Goal: Information Seeking & Learning: Find specific fact

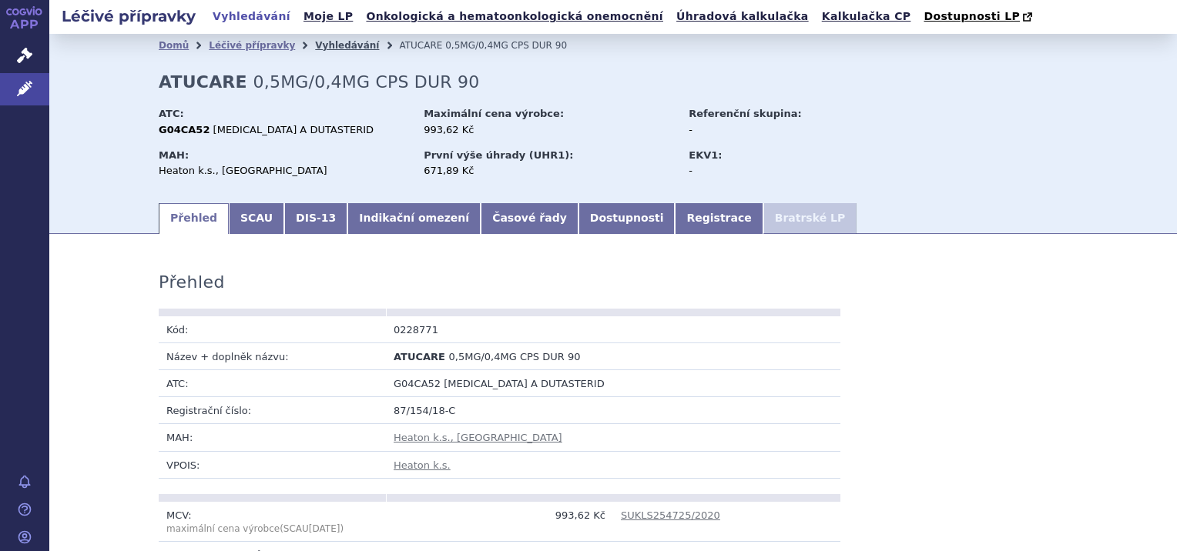
click at [316, 46] on link "Vyhledávání" at bounding box center [347, 45] width 64 height 11
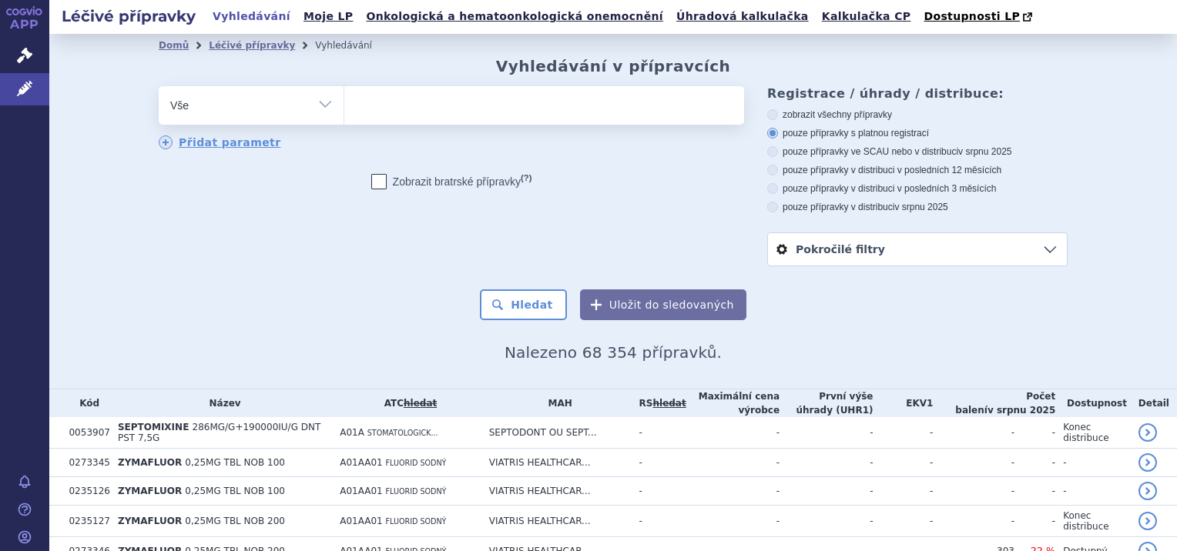
click at [472, 121] on span at bounding box center [544, 105] width 400 height 39
click at [344, 121] on select at bounding box center [343, 104] width 1 height 39
click at [319, 111] on select "Vše Přípravek/SUKL kód MAH VPOIS ATC/Aktivní látka Léková forma Síla" at bounding box center [251, 103] width 185 height 35
click at [360, 104] on ul at bounding box center [544, 102] width 400 height 32
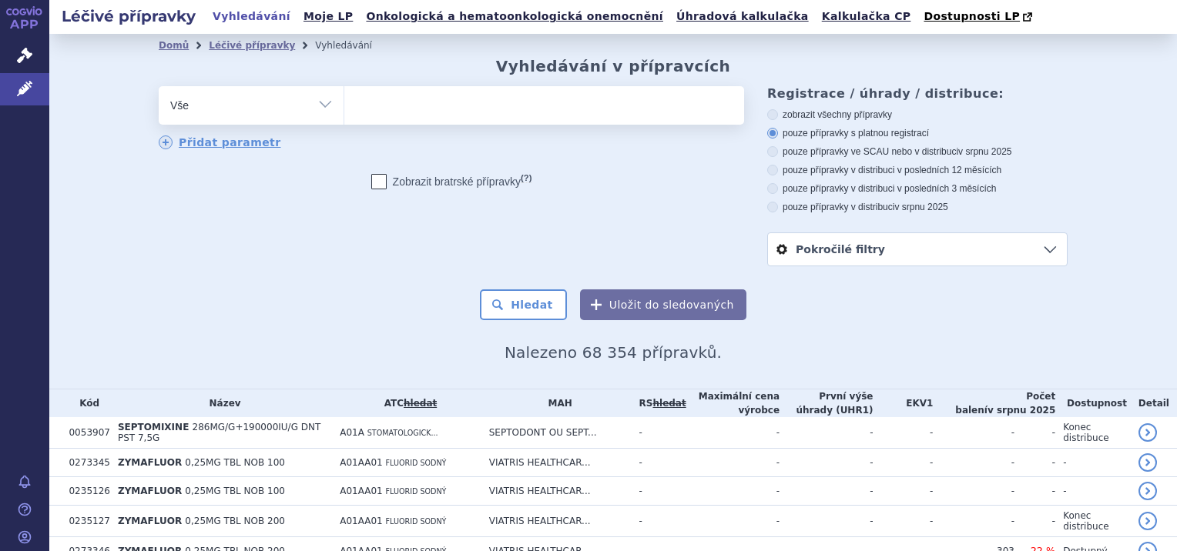
click at [344, 104] on select at bounding box center [343, 104] width 1 height 39
type input "la"
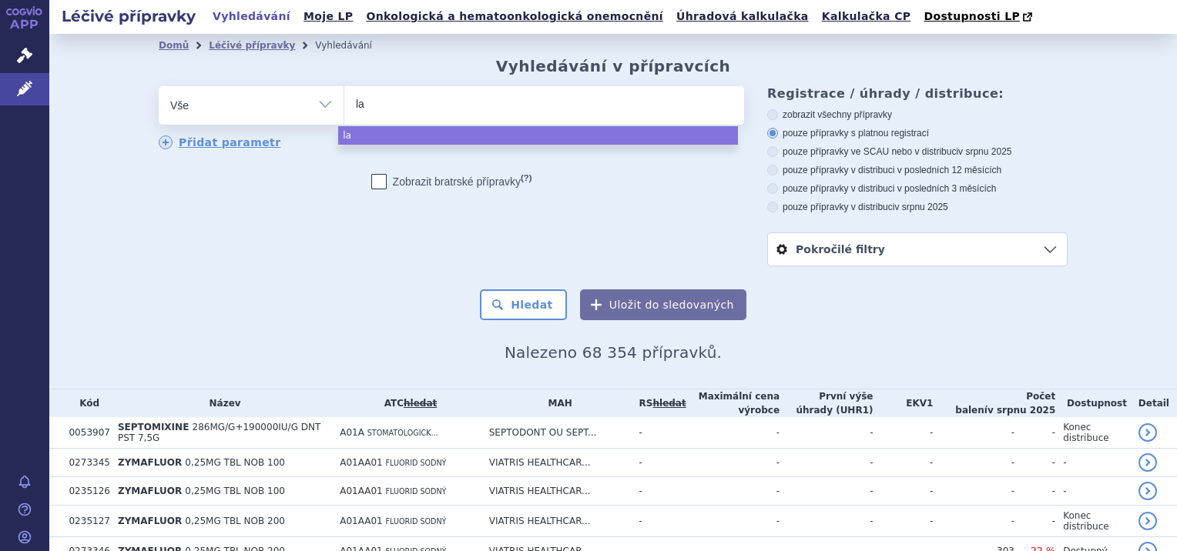
type input "lan"
type input "lanz"
type input "lanzu"
type input "lanzul"
select select "lanzul"
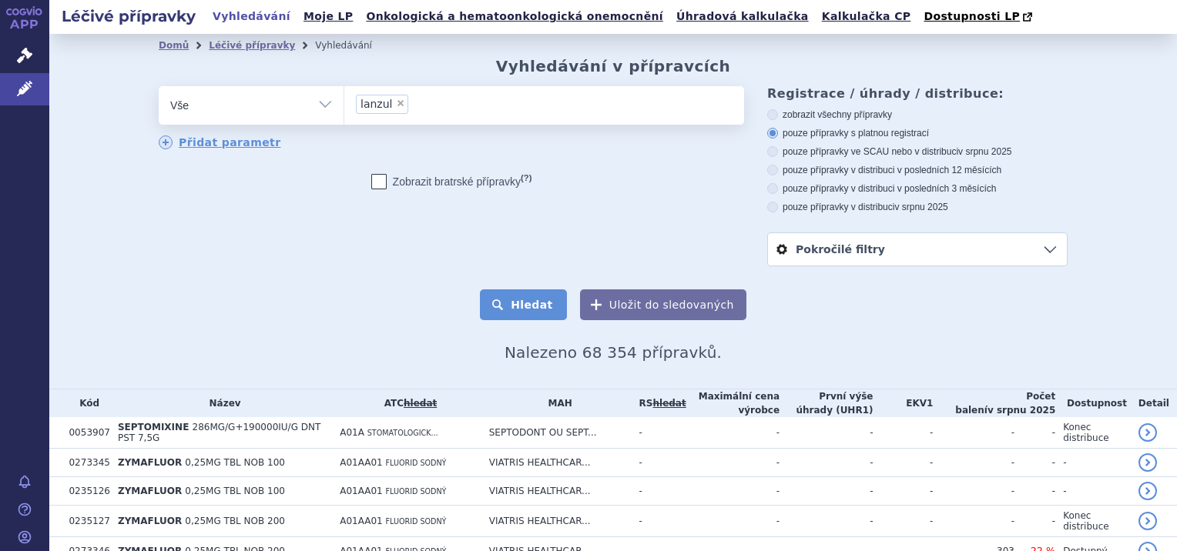
click at [538, 305] on button "Hledat" at bounding box center [523, 305] width 87 height 31
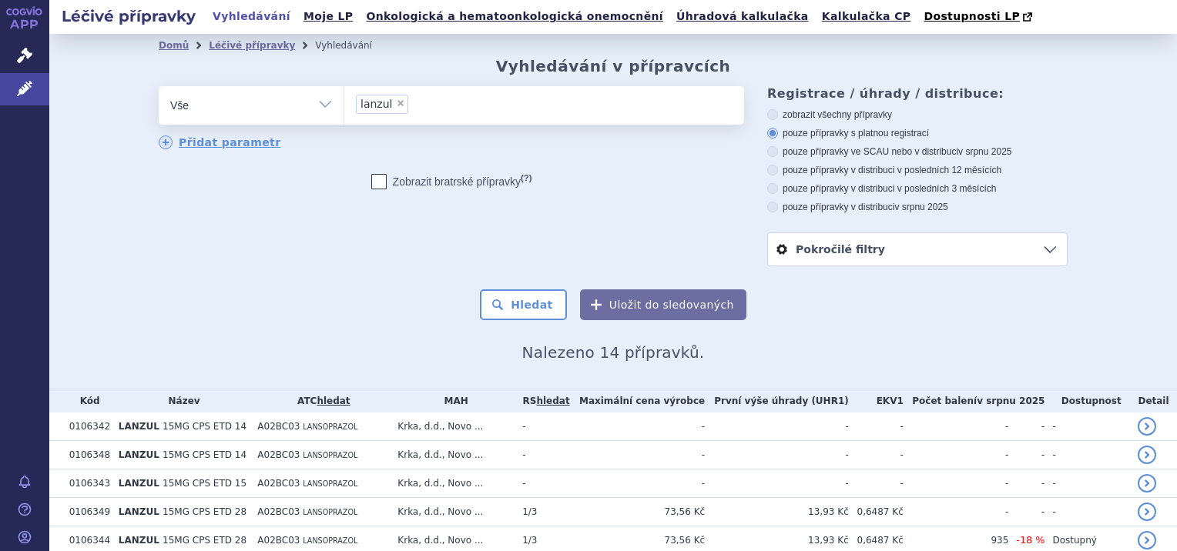
click at [396, 105] on span "×" at bounding box center [400, 103] width 9 height 9
click at [344, 105] on select "lanzul" at bounding box center [343, 104] width 1 height 39
select select
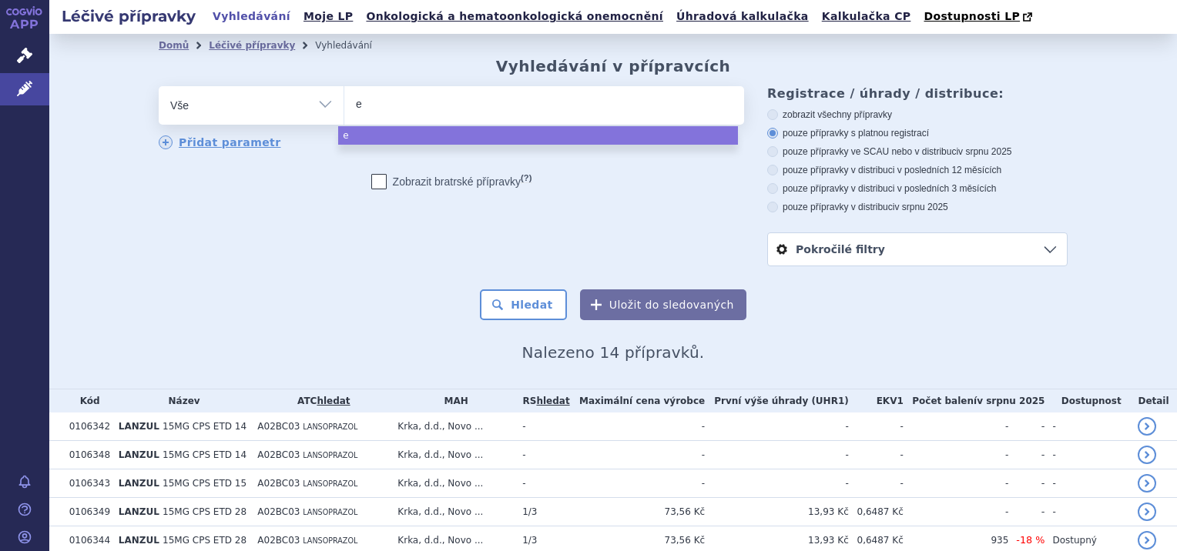
type input "en"
type input "ent"
type input "ente"
type input "enteca"
type input "entecav"
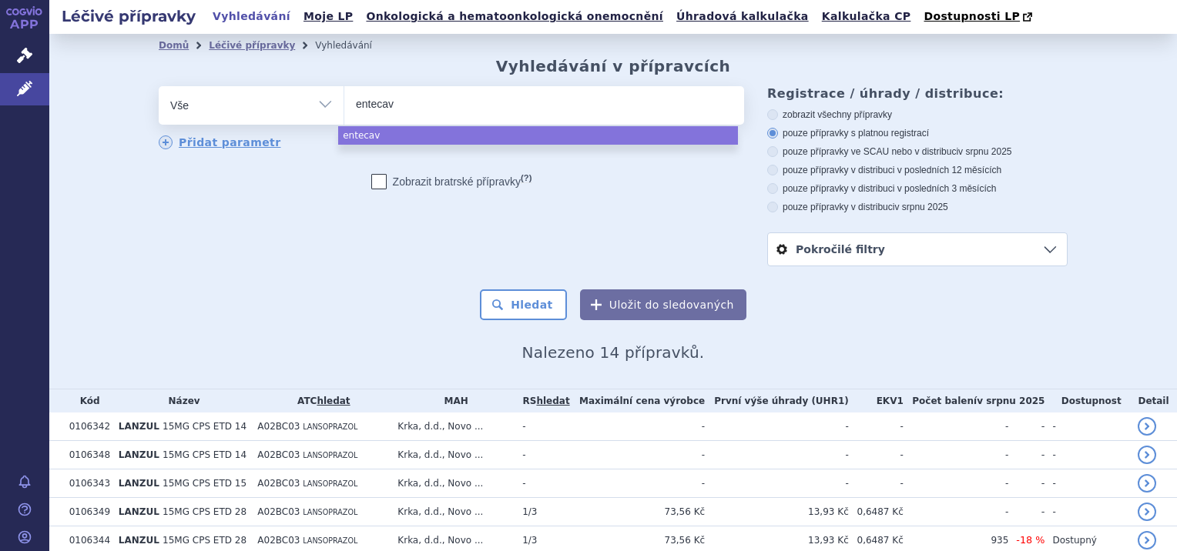
type input "entecavi"
type input "entecavir"
select select "entecavir"
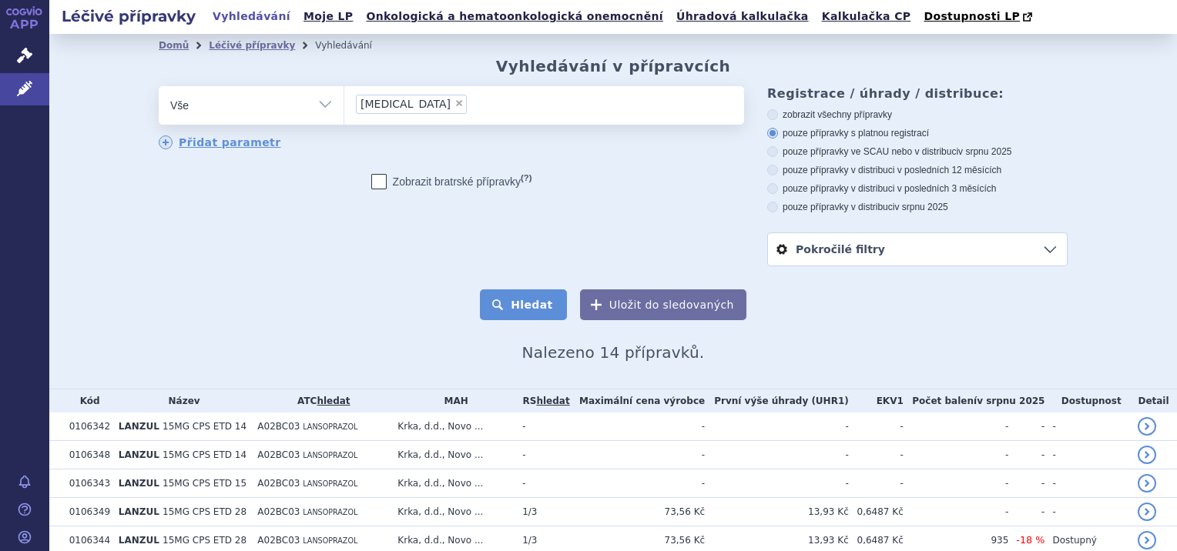
click at [545, 311] on button "Hledat" at bounding box center [523, 305] width 87 height 31
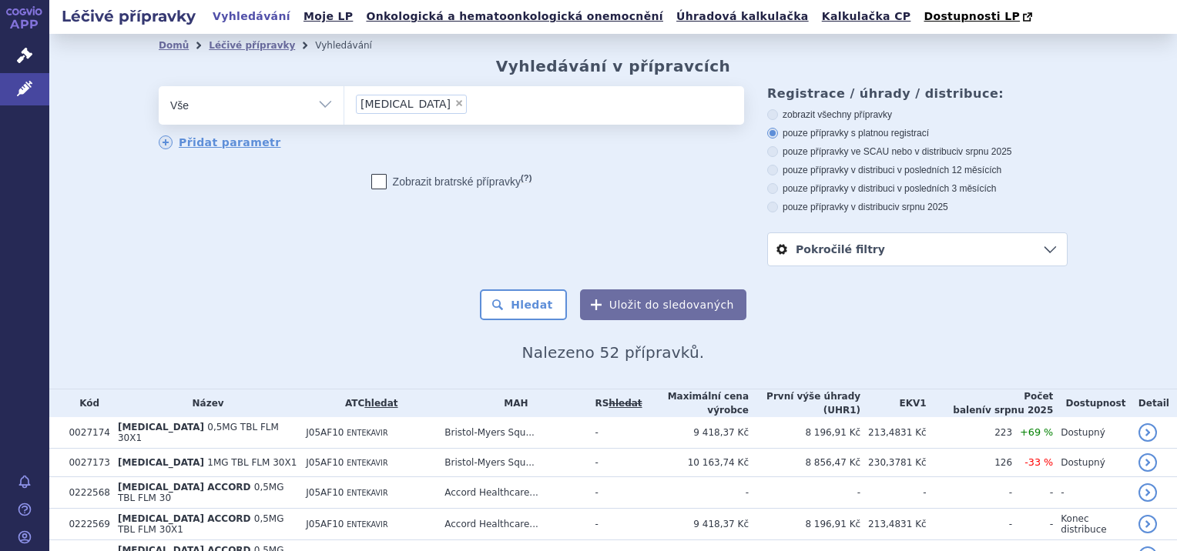
click at [454, 107] on span "×" at bounding box center [458, 103] width 9 height 9
click at [344, 107] on select "entecavir" at bounding box center [343, 104] width 1 height 39
select select
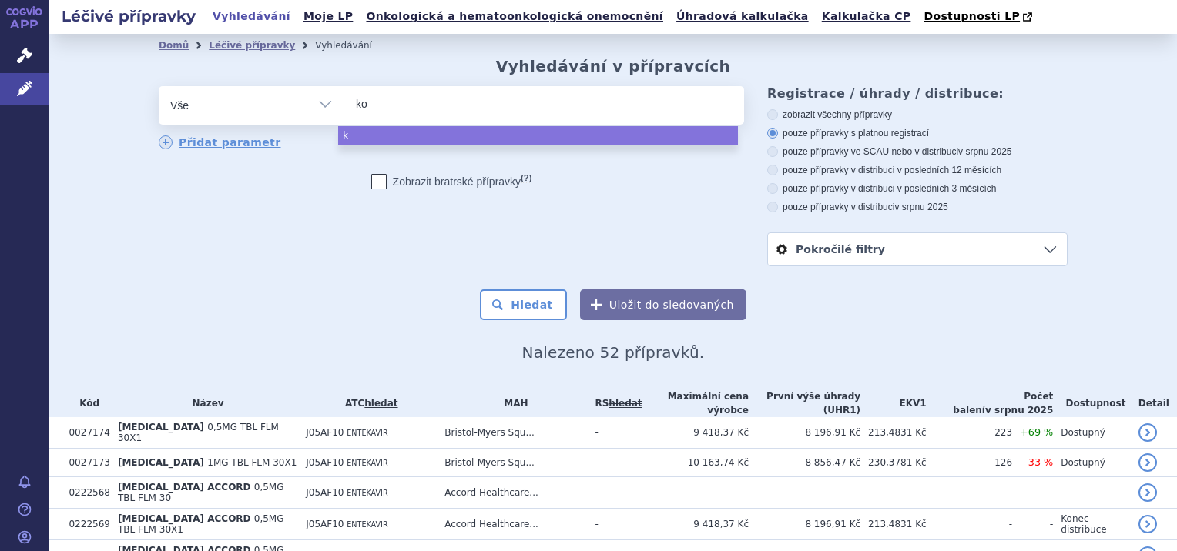
type input "kod"
type input "kode"
type input "kodein"
select select "kodein"
click at [527, 314] on button "Hledat" at bounding box center [523, 305] width 87 height 31
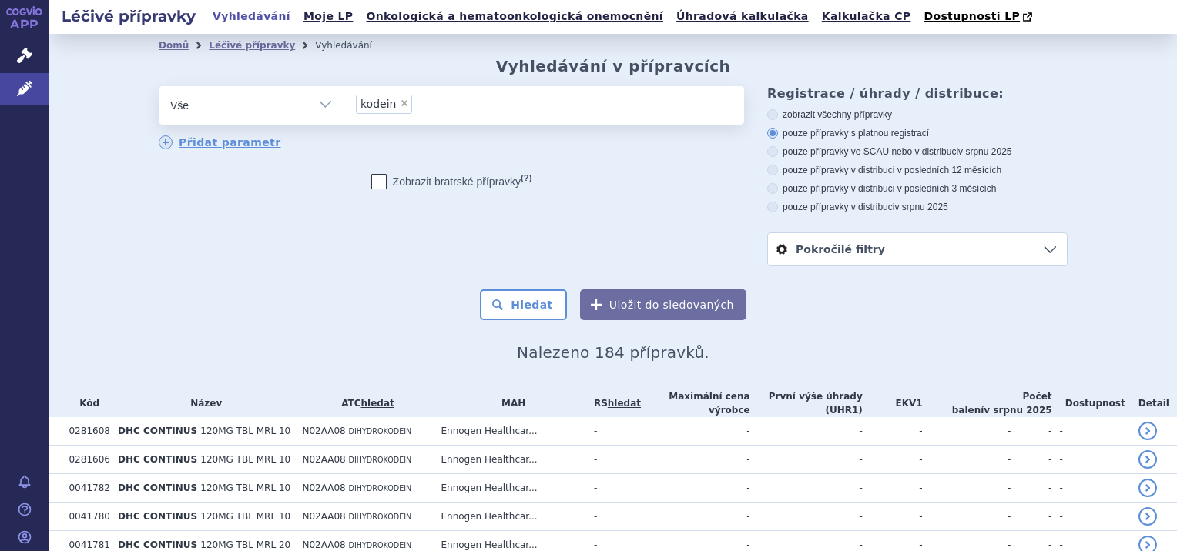
click at [400, 100] on span "×" at bounding box center [404, 103] width 9 height 9
click at [344, 100] on select "kodein" at bounding box center [343, 104] width 1 height 39
select select
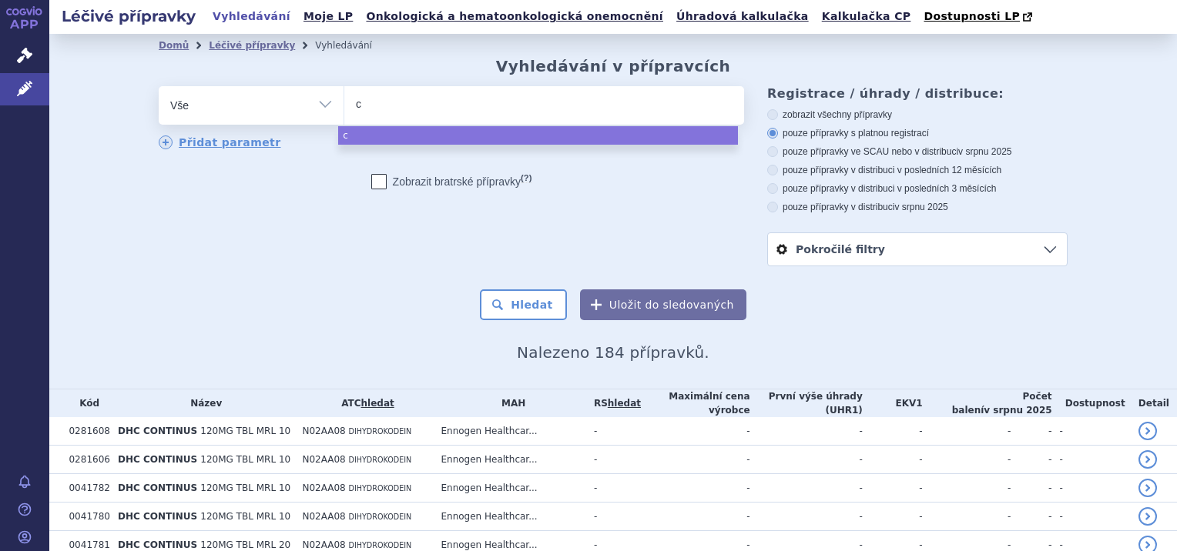
type input "co"
type input "cod"
type input "codei"
type input "codein"
select select "codein"
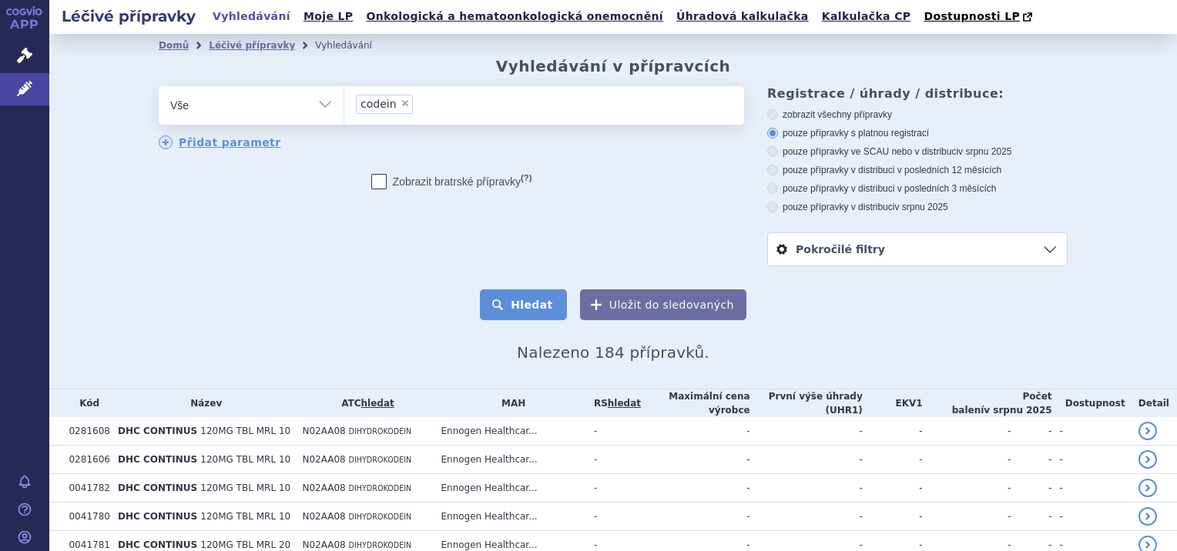
click at [539, 304] on button "Hledat" at bounding box center [523, 305] width 87 height 31
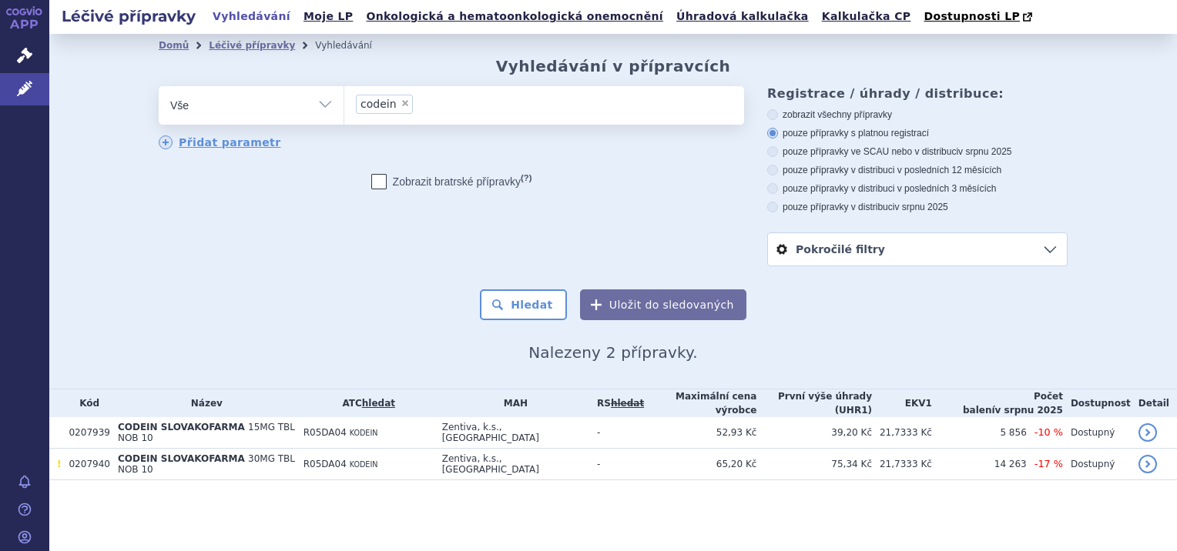
click at [400, 105] on span "×" at bounding box center [404, 103] width 9 height 9
click at [344, 105] on select "codein" at bounding box center [343, 104] width 1 height 39
select select
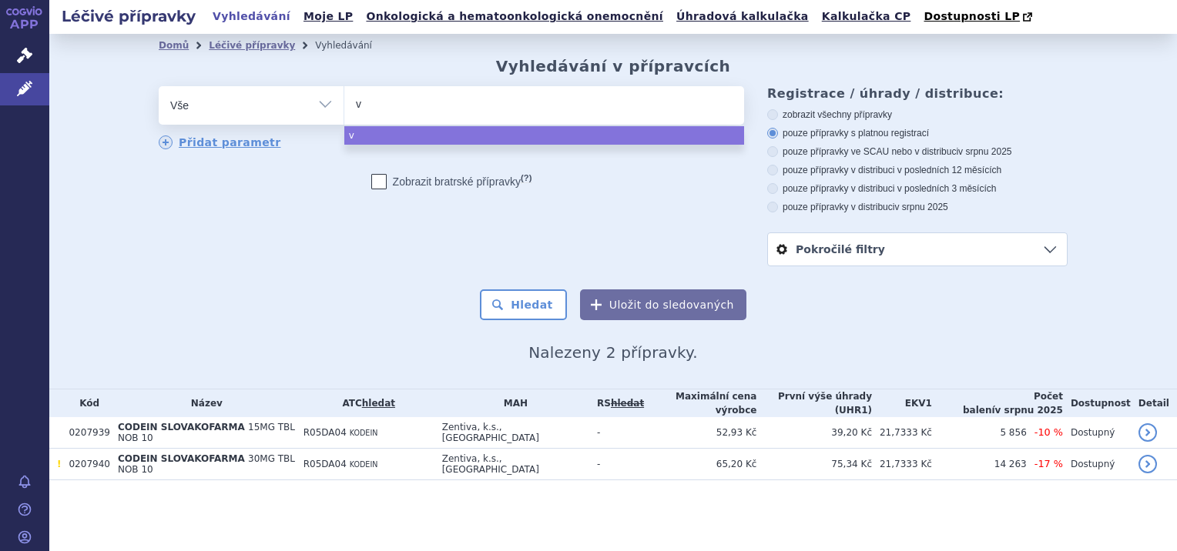
type input "ve"
type input "ver"
type input "verd"
type input "verde"
type input "verdes"
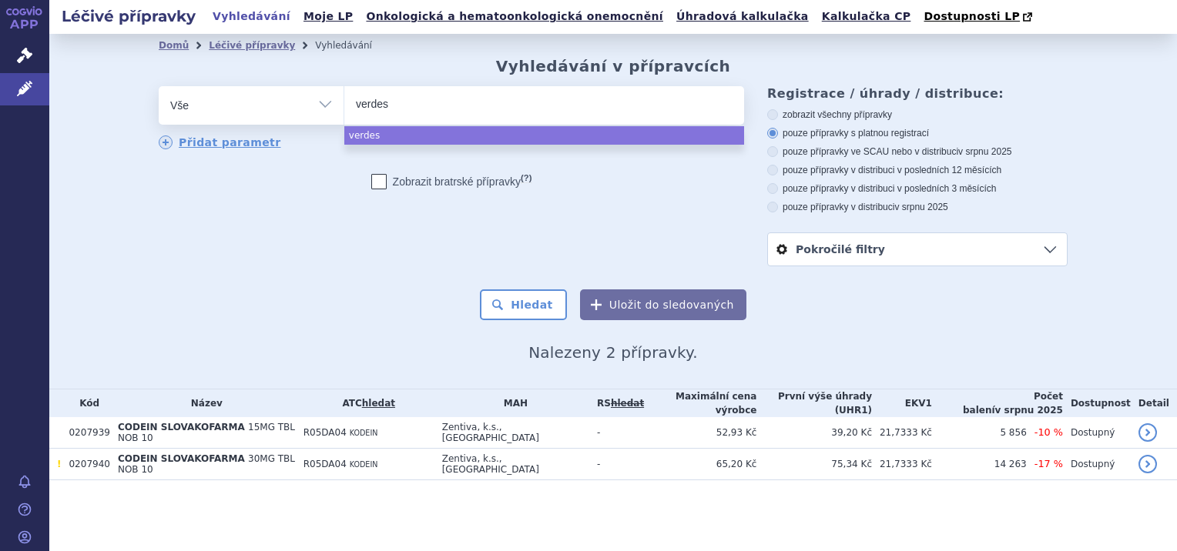
type input "verdess"
type input "verdessi"
type input "verdessin"
select select "verdessin"
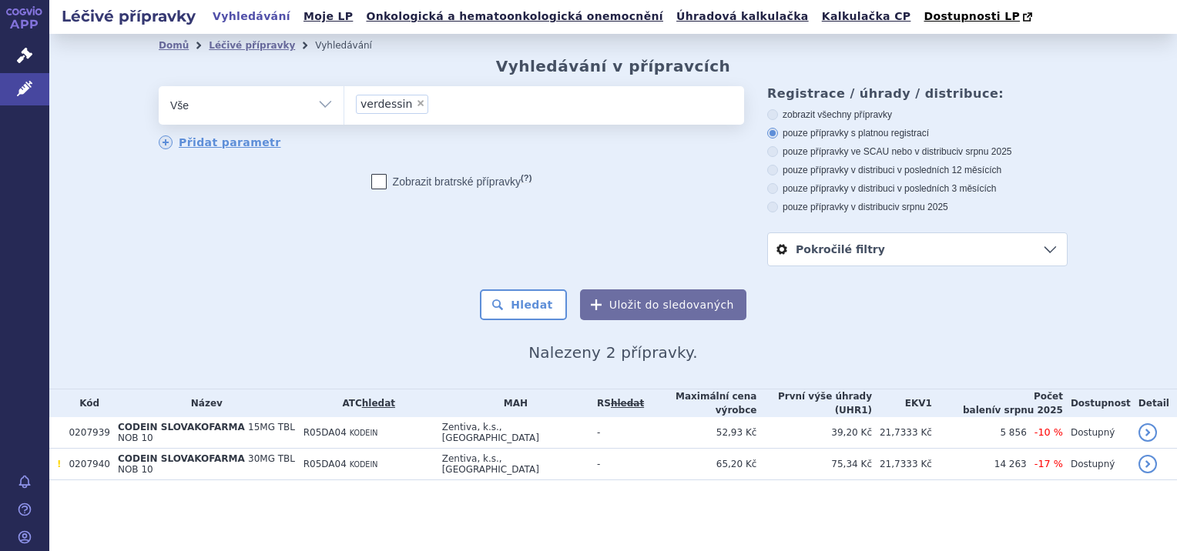
click at [373, 105] on span "verdessin" at bounding box center [386, 104] width 52 height 11
click at [344, 105] on select "codein verdessin" at bounding box center [343, 104] width 1 height 39
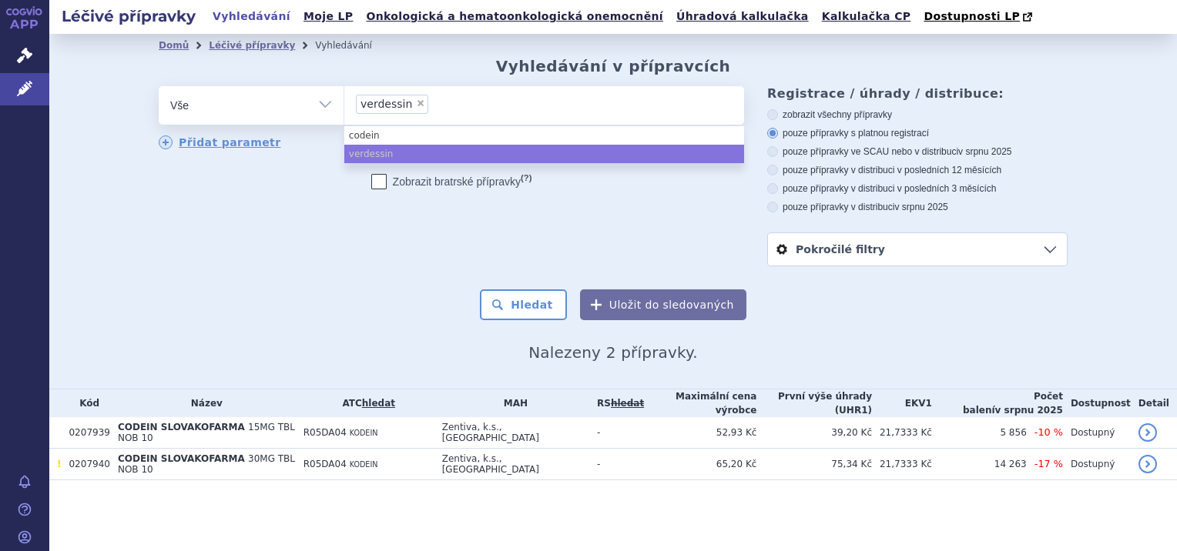
drag, startPoint x: 460, startPoint y: 105, endPoint x: 350, endPoint y: 105, distance: 110.9
click at [350, 105] on ul "× verdessin" at bounding box center [544, 103] width 400 height 34
click at [344, 105] on select "codein verdessin" at bounding box center [343, 104] width 1 height 39
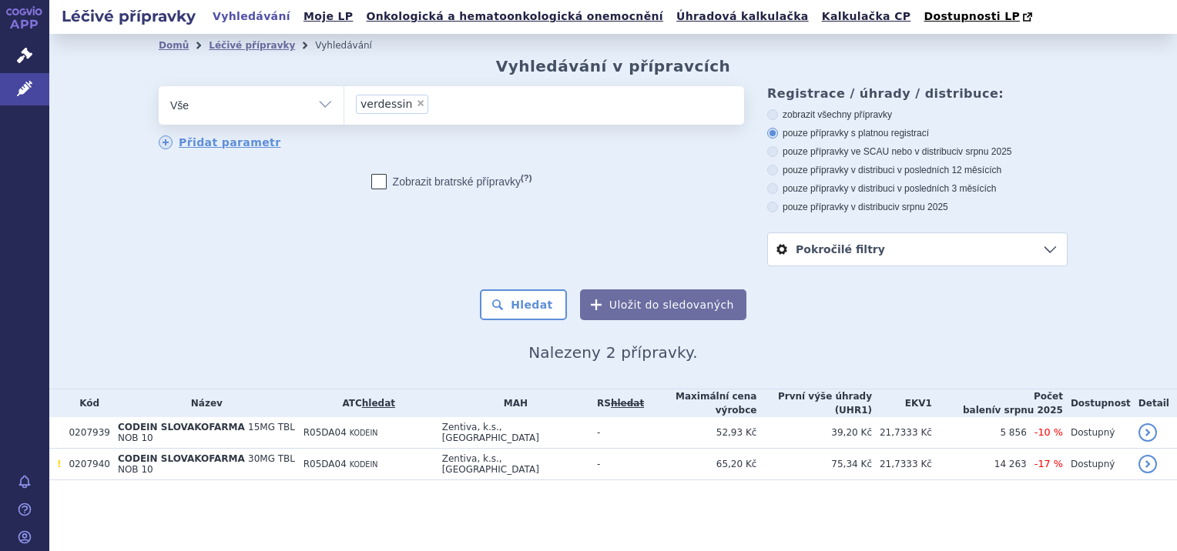
click at [407, 99] on li "× verdessin" at bounding box center [392, 104] width 72 height 19
click at [344, 99] on select "codein verdessin" at bounding box center [343, 104] width 1 height 39
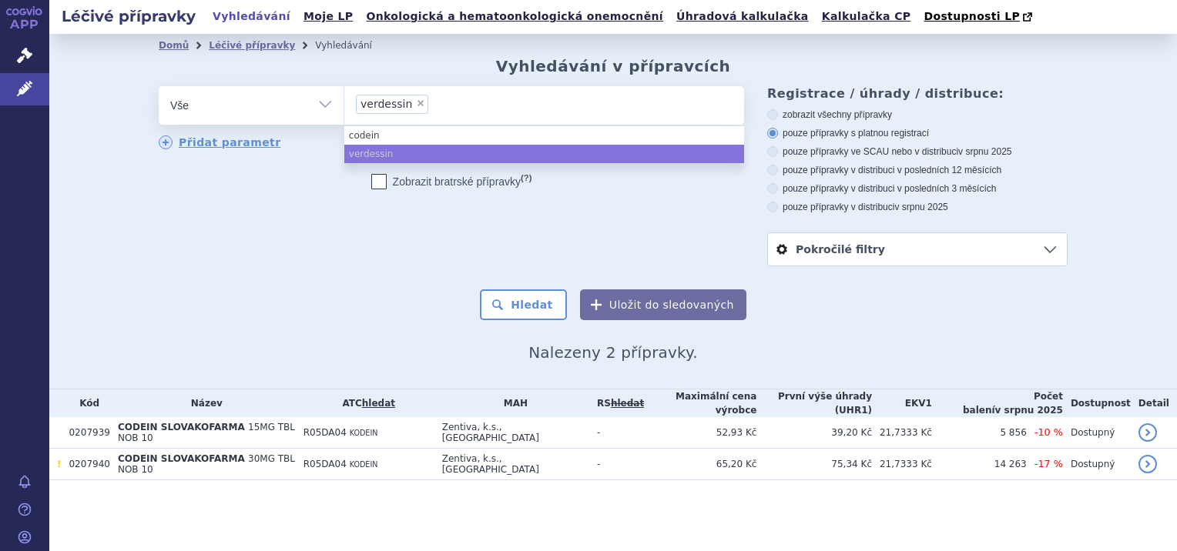
click at [416, 103] on span "×" at bounding box center [420, 103] width 9 height 9
click at [344, 103] on select "codein verdessin" at bounding box center [343, 104] width 1 height 39
select select
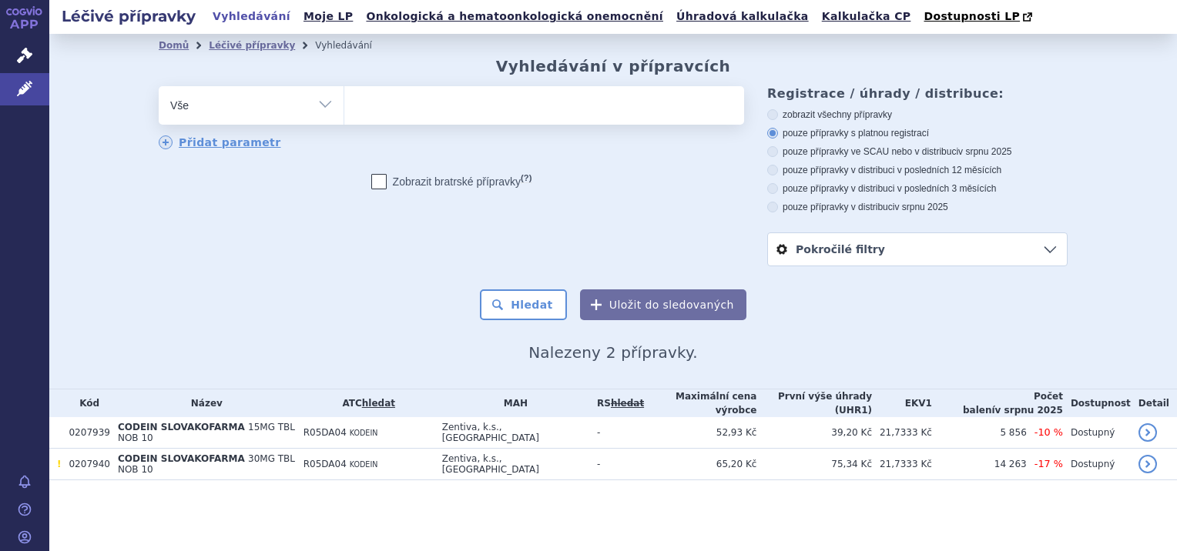
type input "v"
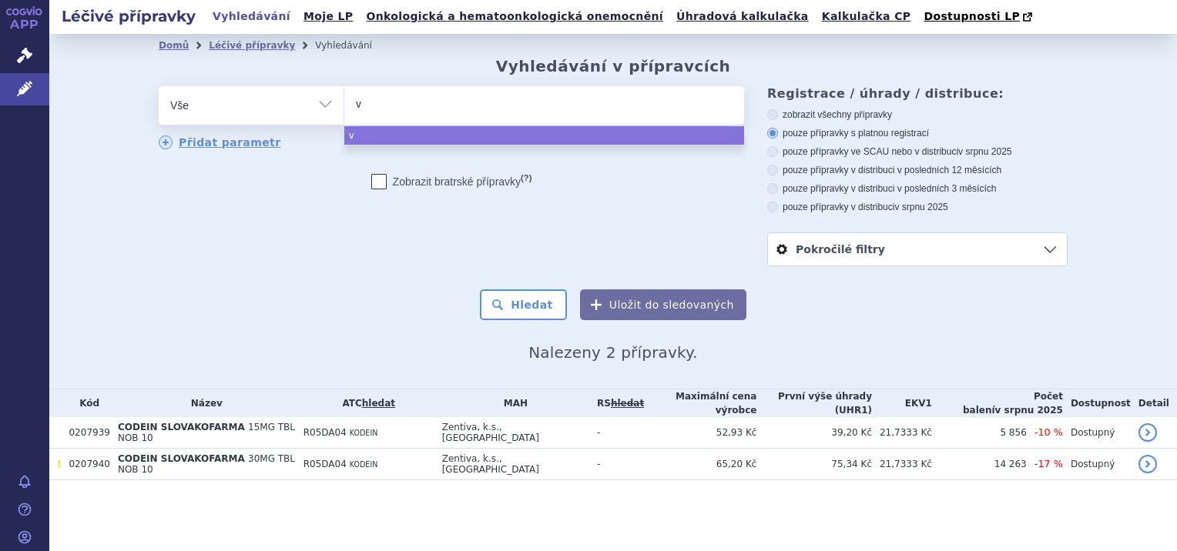
type input "va"
type input "var"
type input "vard"
type input "varde"
type input "vardes"
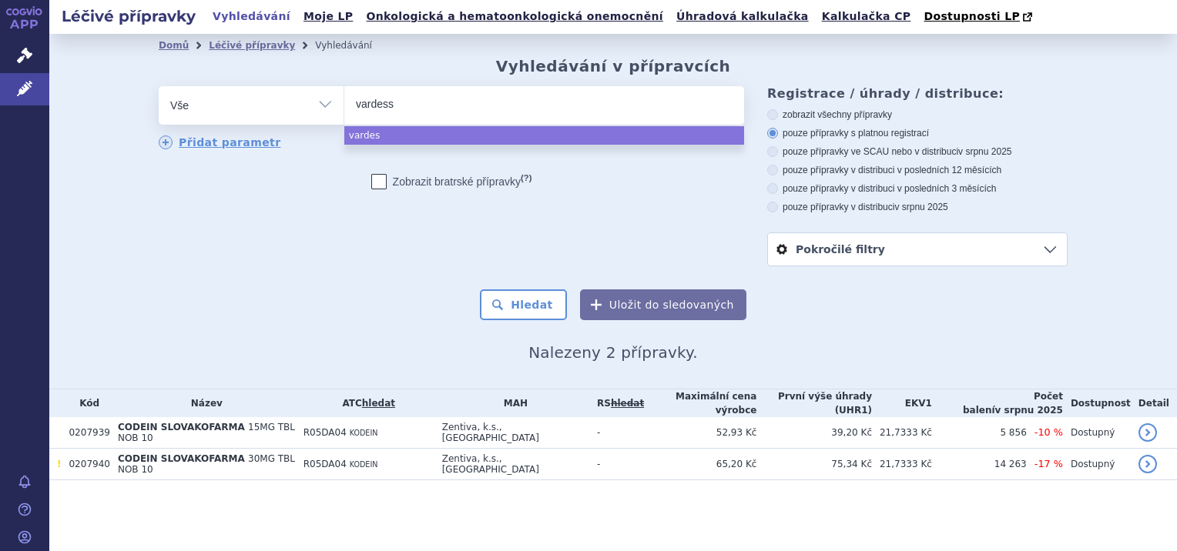
type input "vardessi"
type input "vardessin"
select select "vardessin"
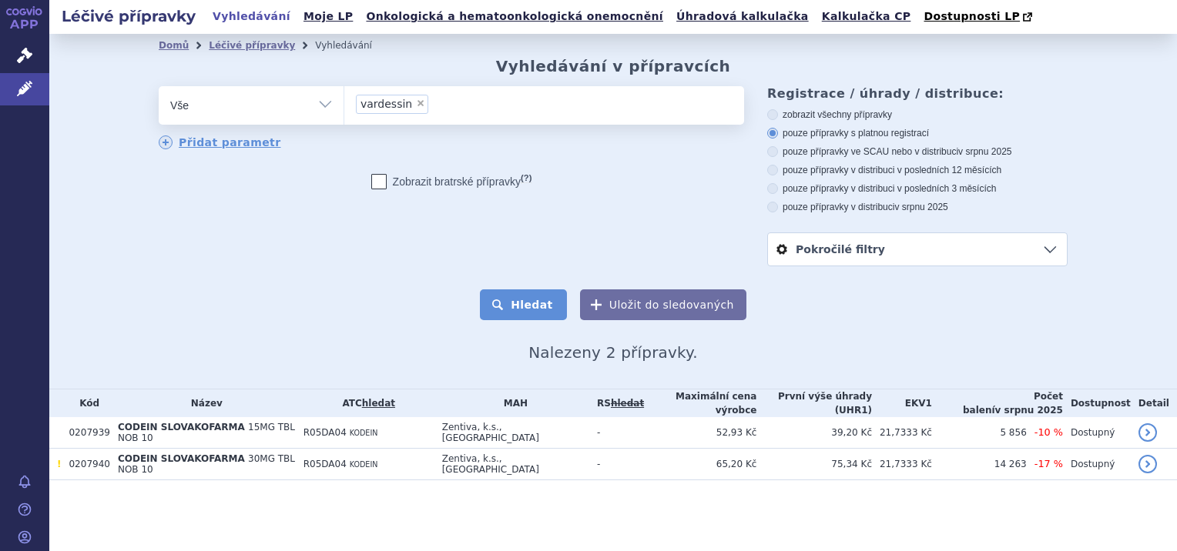
click at [550, 305] on button "Hledat" at bounding box center [523, 305] width 87 height 31
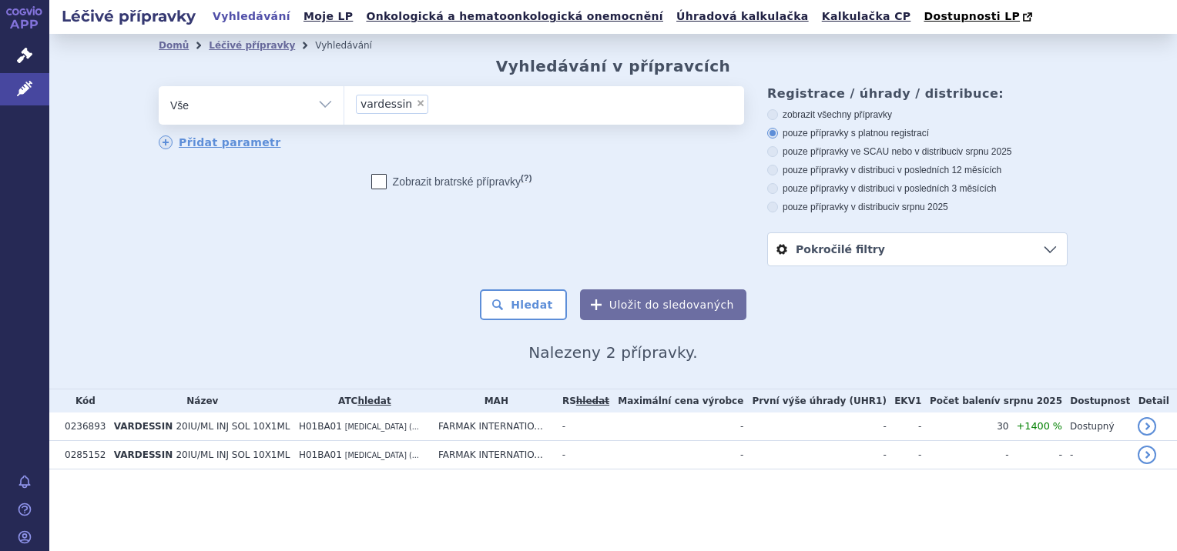
click at [416, 103] on span "×" at bounding box center [420, 103] width 9 height 9
click at [344, 103] on select "vardessin" at bounding box center [343, 104] width 1 height 39
select select
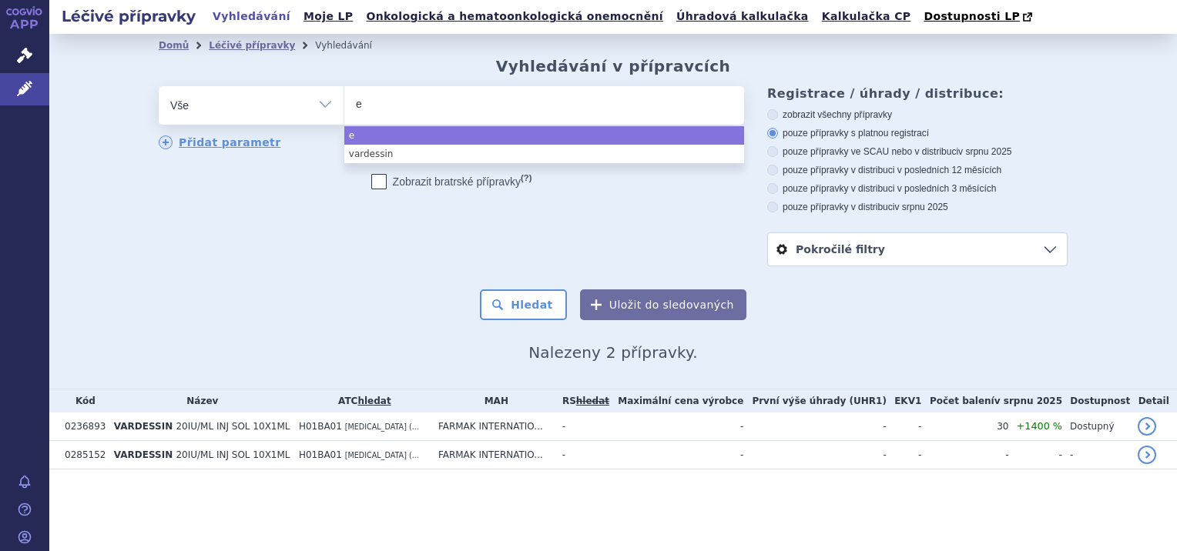
type input "em"
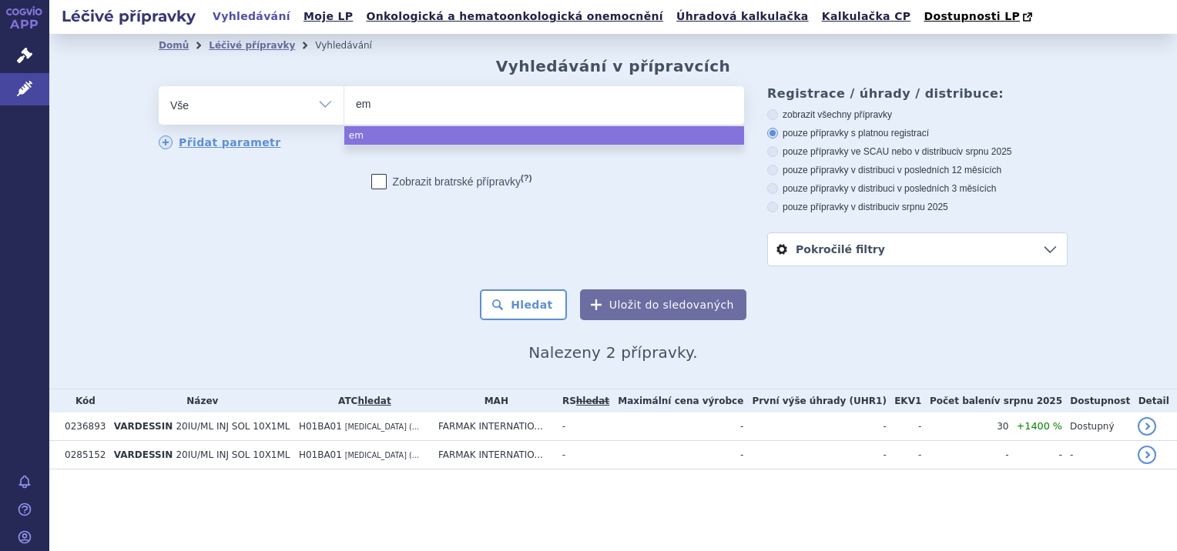
type input "emb"
type input "embe"
type input "embes"
type input "embesi"
type input "embesin"
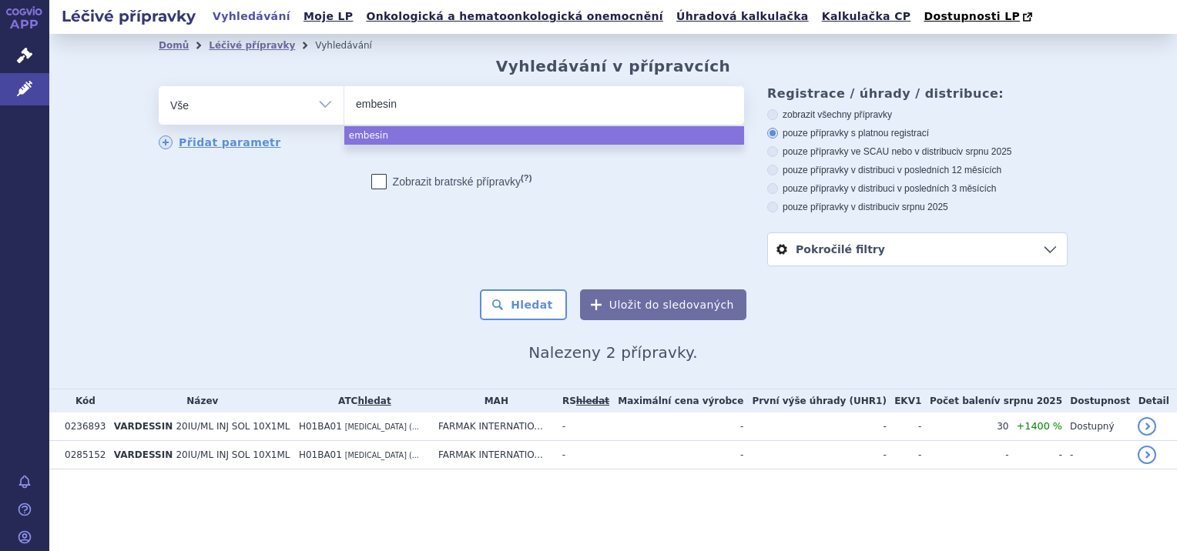
select select "embesin"
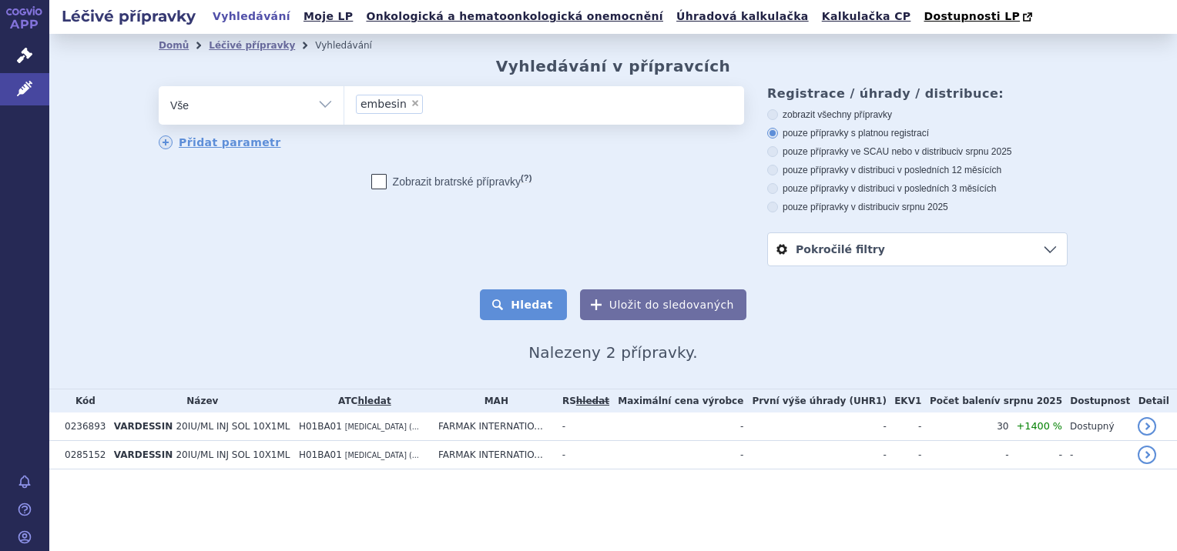
click at [536, 308] on button "Hledat" at bounding box center [523, 305] width 87 height 31
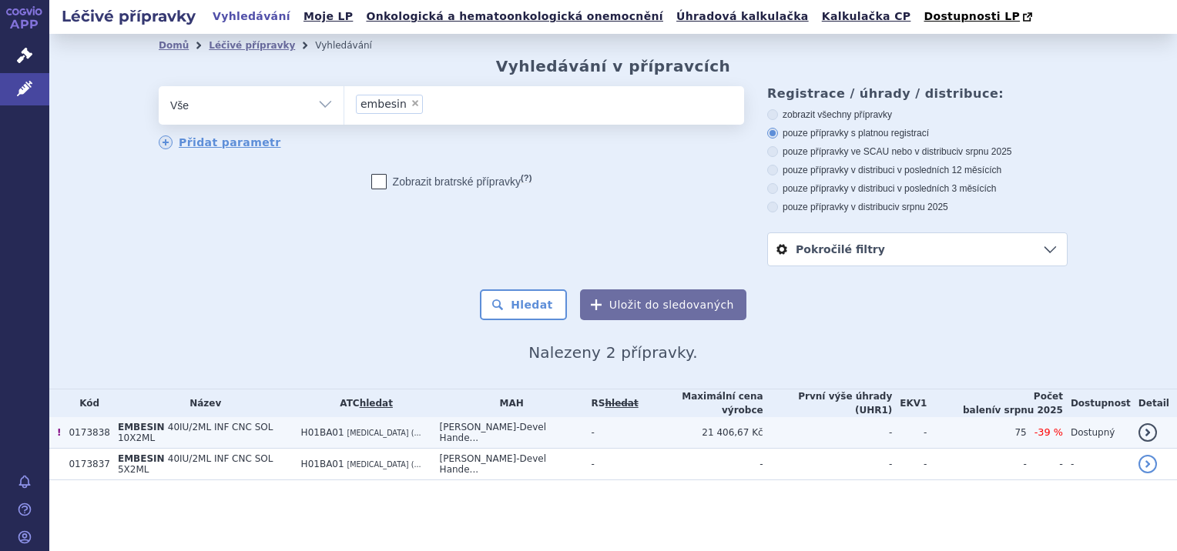
click at [57, 428] on span "!" at bounding box center [59, 432] width 4 height 11
click at [1148, 425] on link "detail" at bounding box center [1147, 433] width 18 height 18
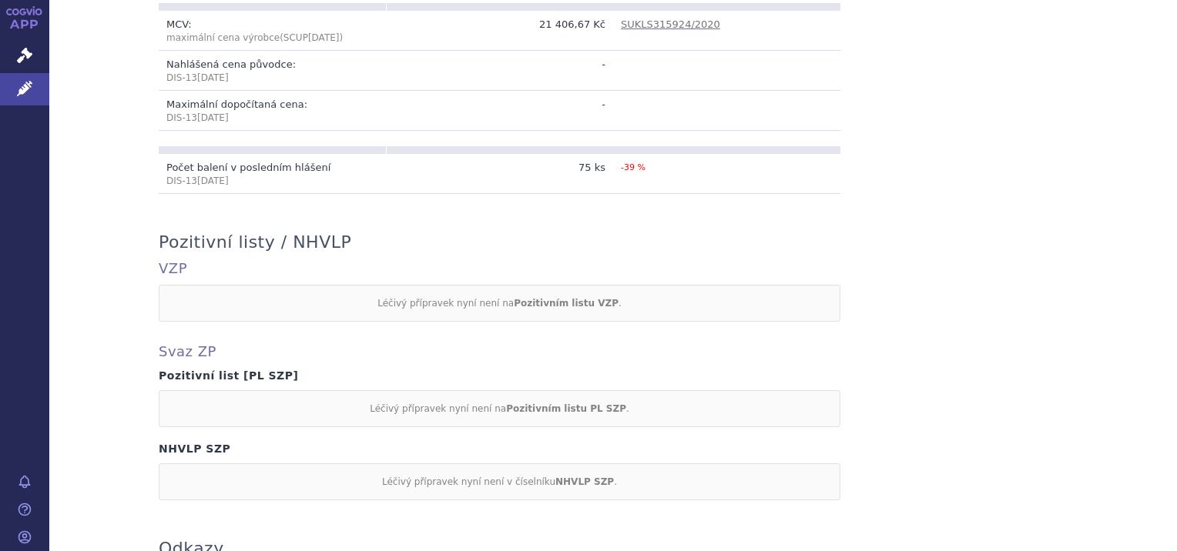
scroll to position [166, 0]
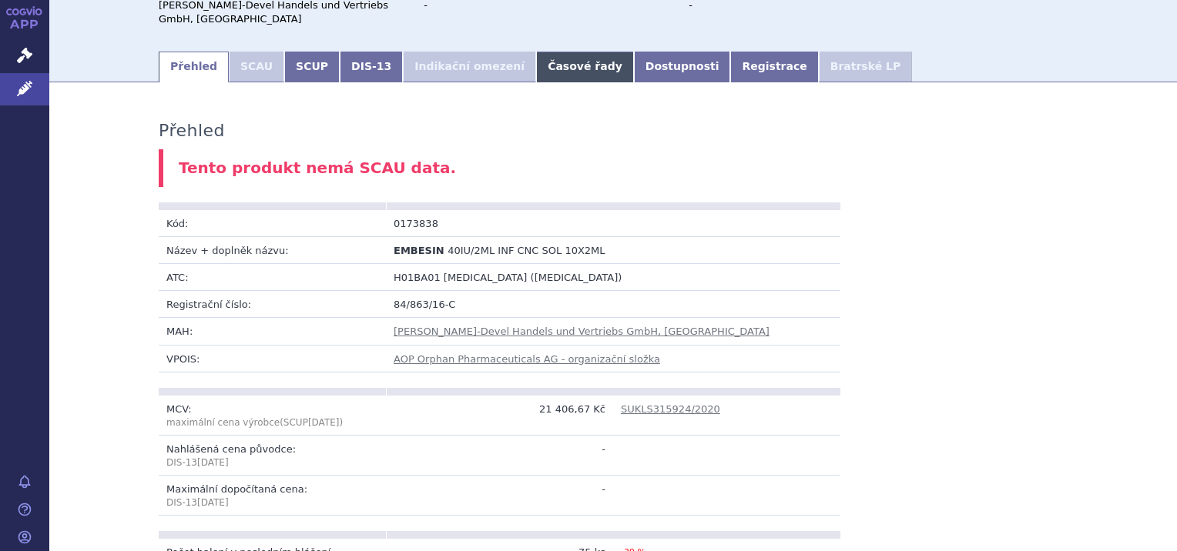
click at [536, 52] on link "Časové řady" at bounding box center [585, 67] width 98 height 31
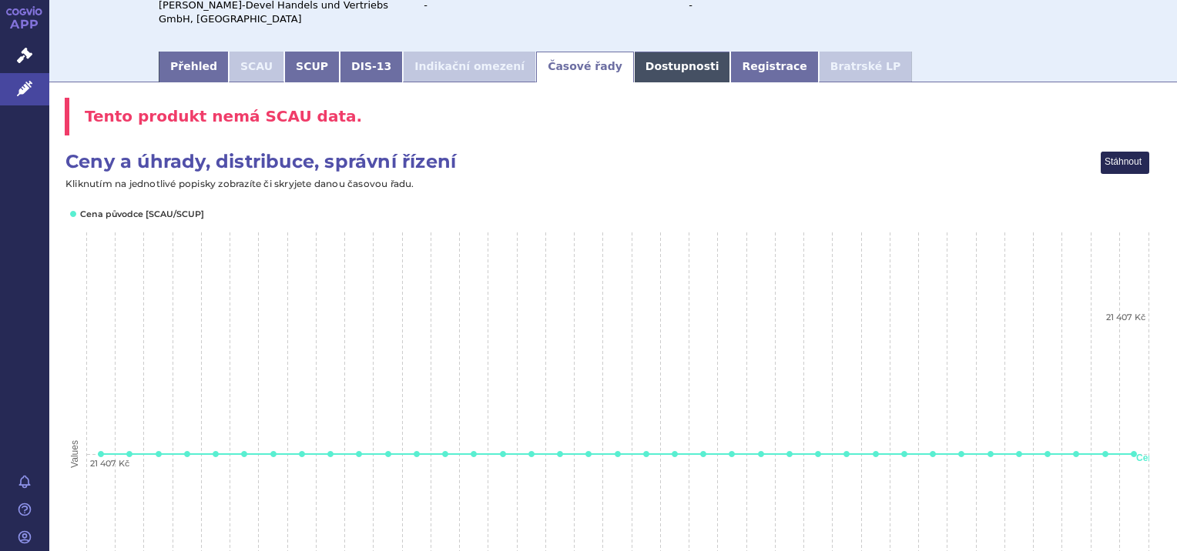
click at [634, 55] on link "Dostupnosti" at bounding box center [682, 67] width 97 height 31
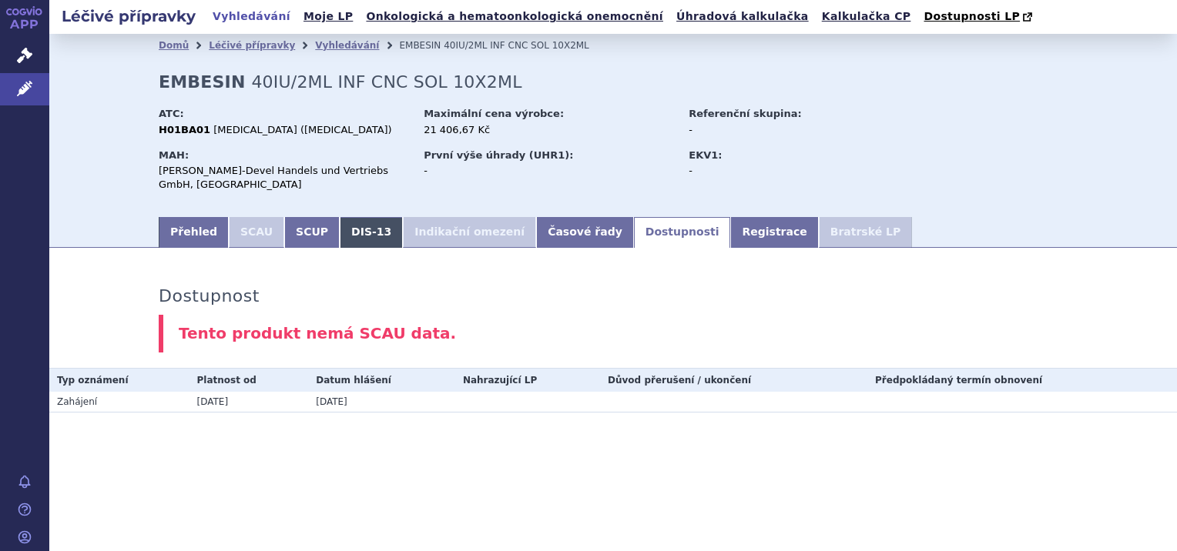
click at [348, 222] on link "DIS-13" at bounding box center [371, 232] width 63 height 31
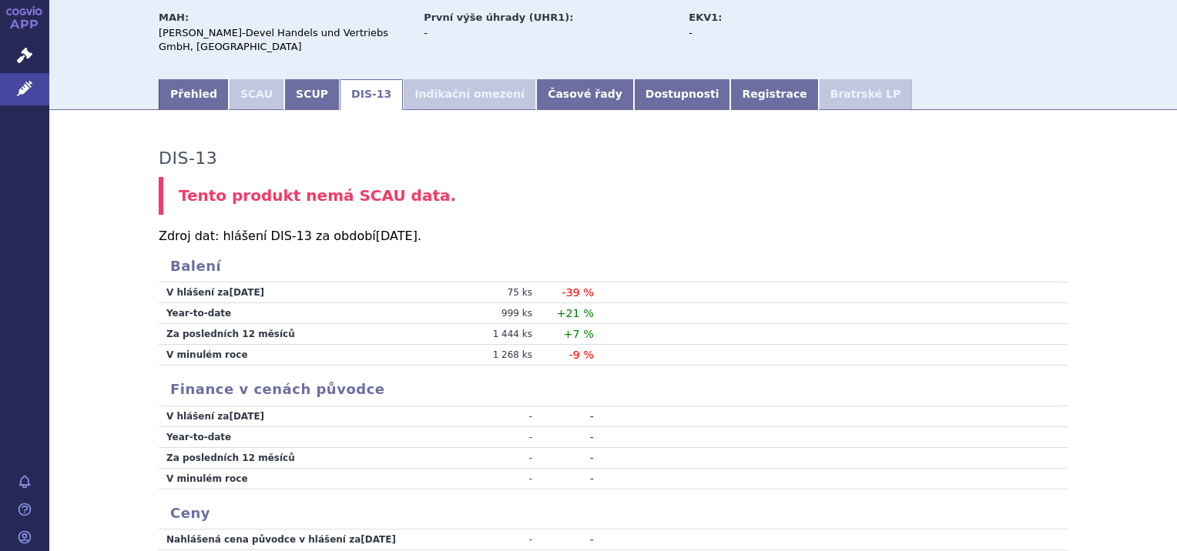
scroll to position [70, 0]
